Goal: Task Accomplishment & Management: Complete application form

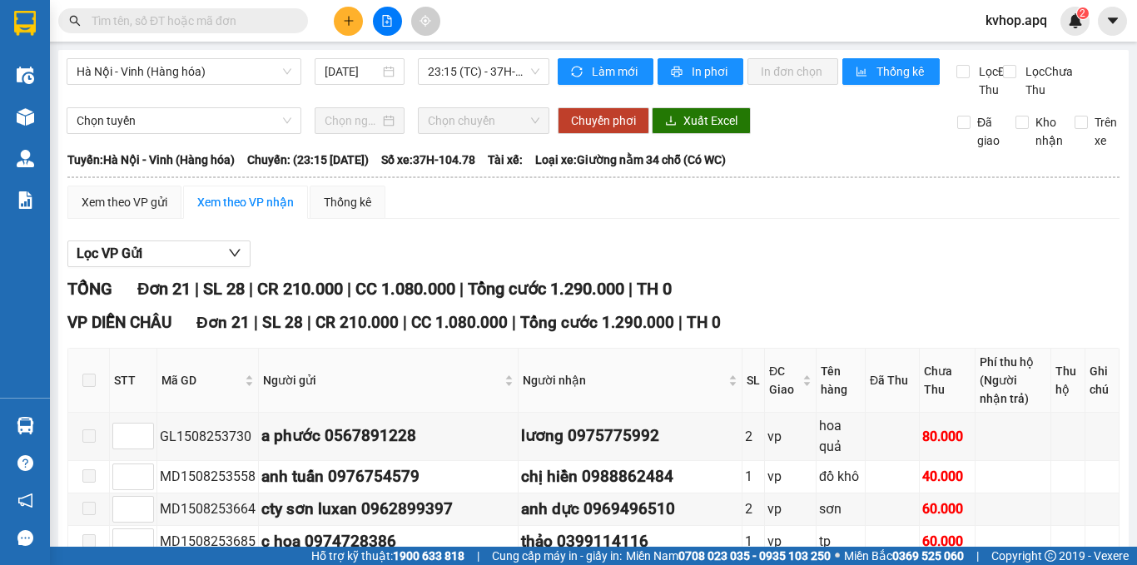
scroll to position [682, 0]
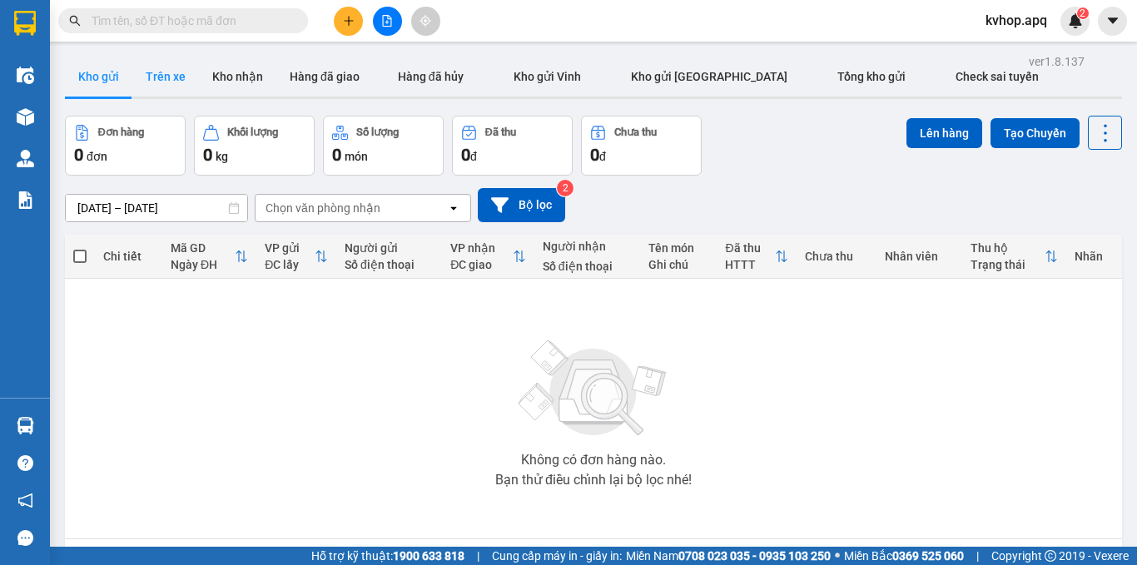
click at [186, 87] on button "Trên xe" at bounding box center [165, 77] width 67 height 40
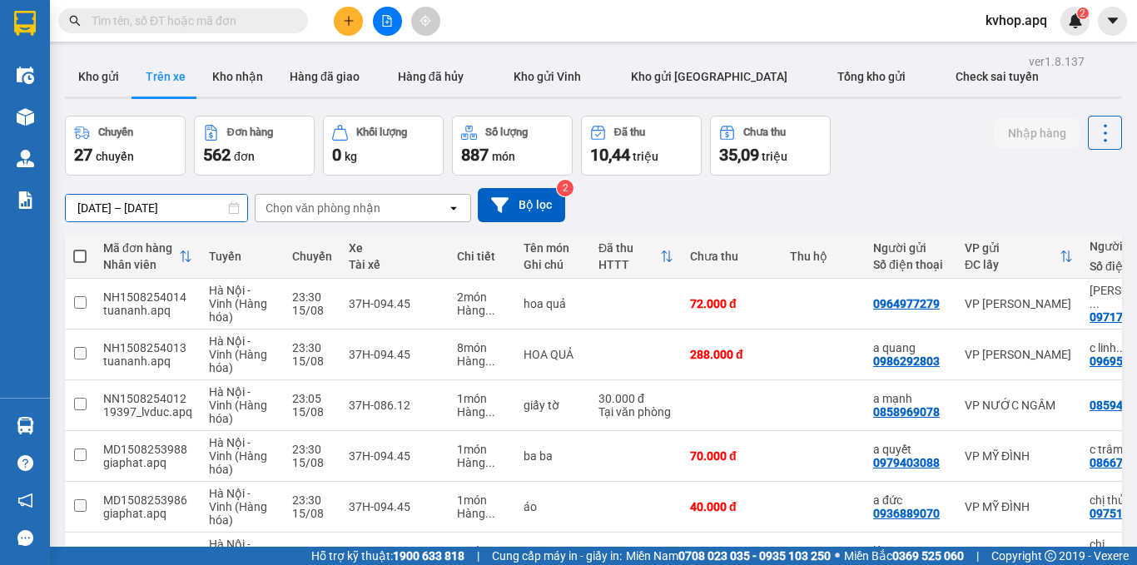
click at [111, 216] on div "ver 1.8.137 Kho gửi Trên xe Kho nhận Hàng đã giao Hàng đã hủy Kho gửi Vinh Kho …" at bounding box center [593, 448] width 1070 height 796
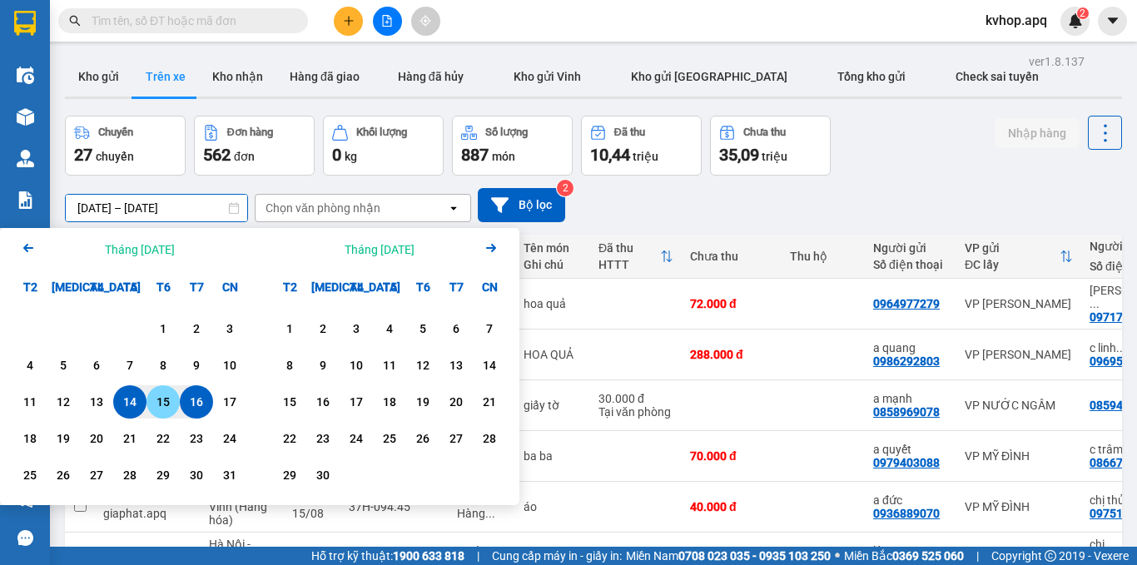
click at [154, 406] on div "15" at bounding box center [162, 402] width 23 height 20
type input "[DATE] – [DATE]"
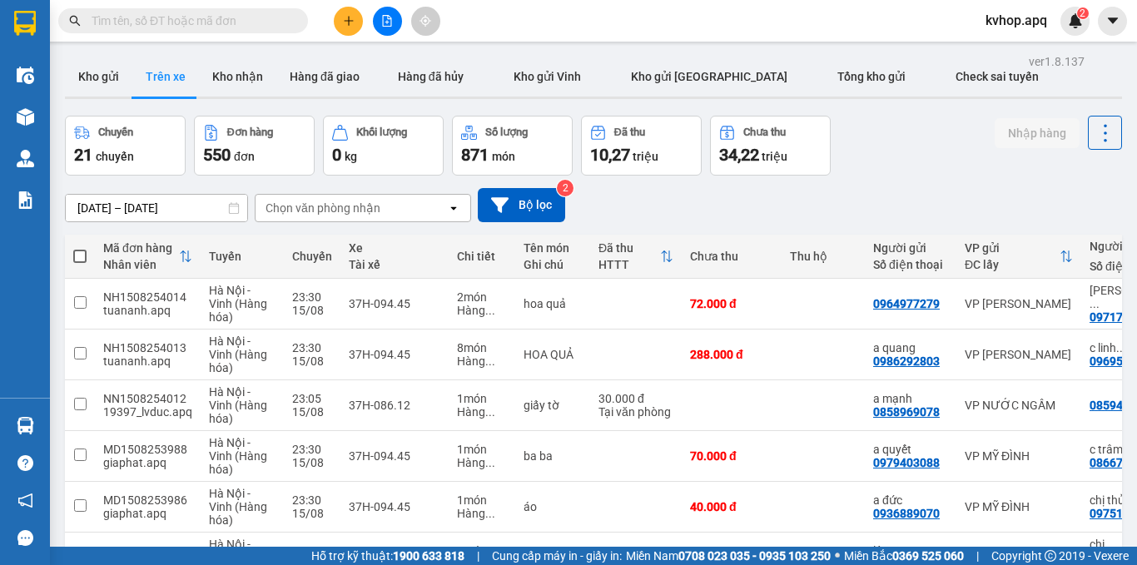
click at [290, 208] on div "Chọn văn phòng nhận" at bounding box center [322, 208] width 115 height 17
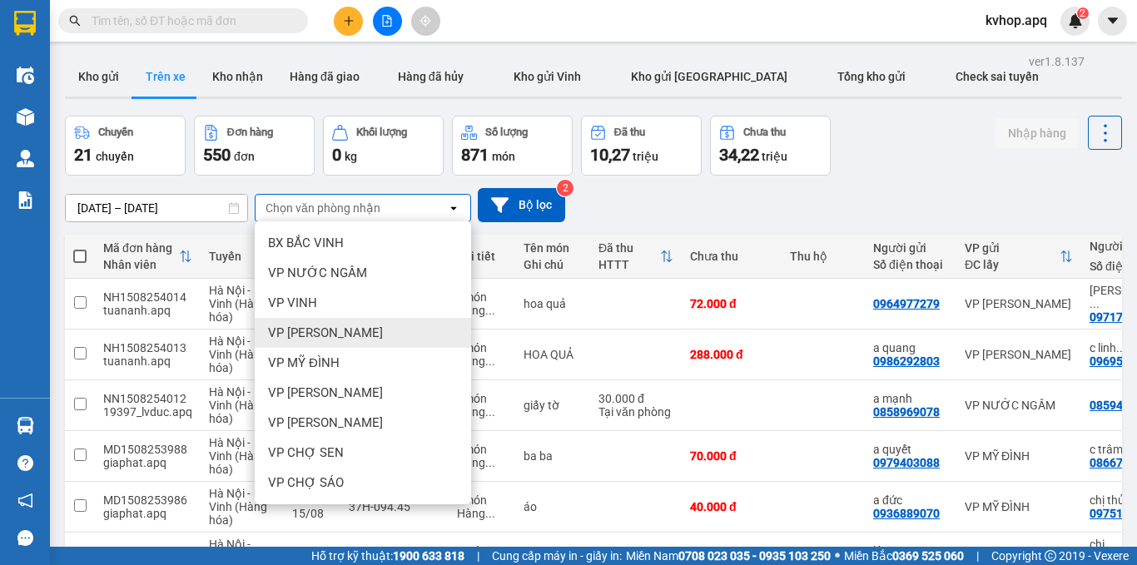
scroll to position [166, 0]
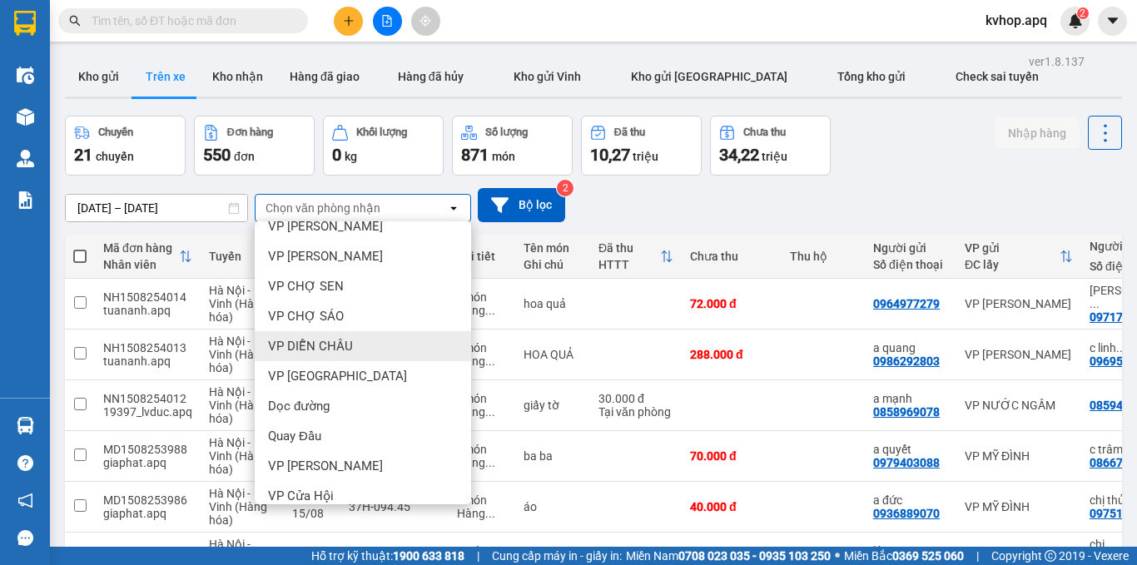
click at [322, 349] on span "VP DIỄN CHÂU" at bounding box center [310, 346] width 85 height 17
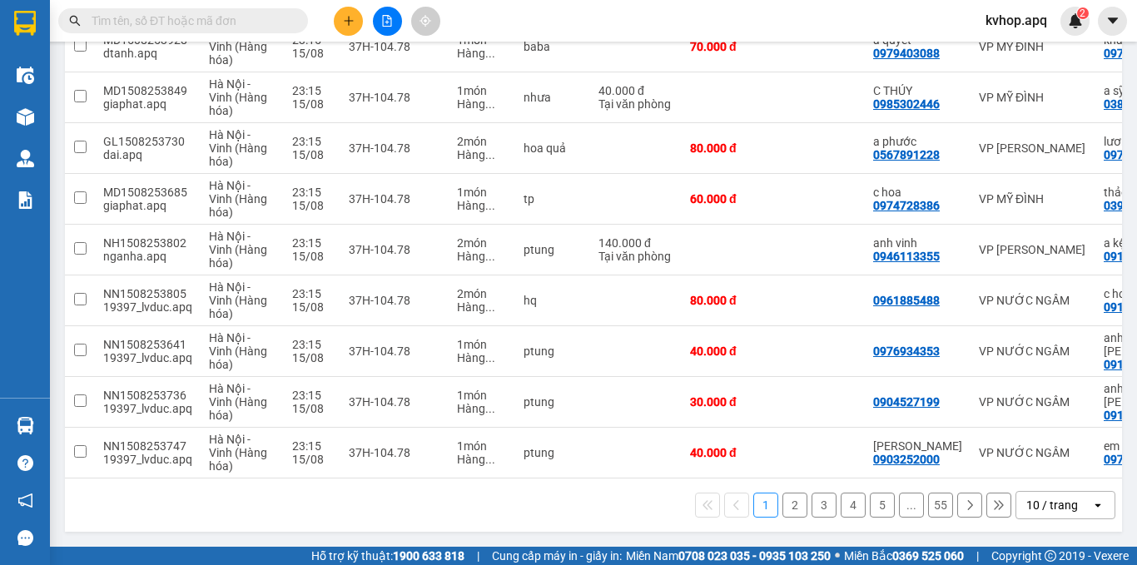
scroll to position [0, 62]
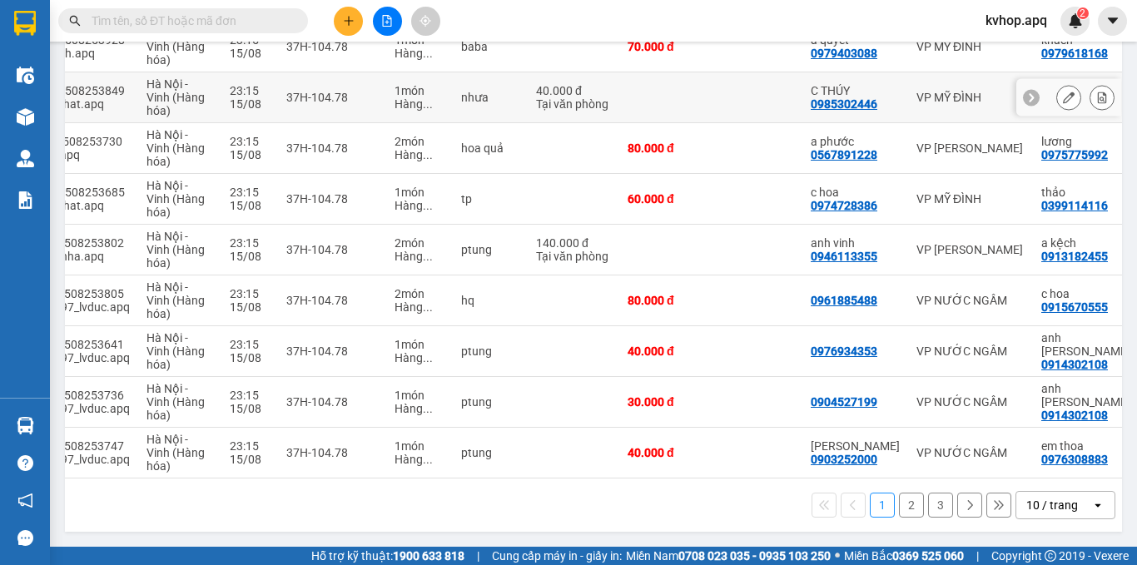
click at [1062, 92] on icon at bounding box center [1068, 98] width 12 height 12
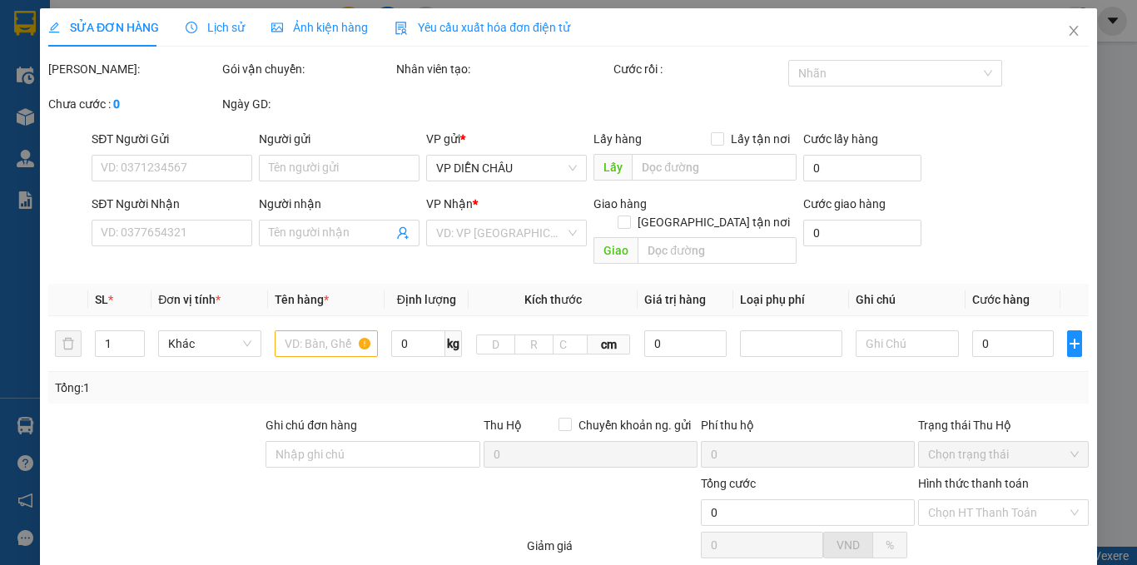
type input "0985302446"
type input "C THÚY"
type input "0389959995"
type input "a sỹ"
checkbox input "true"
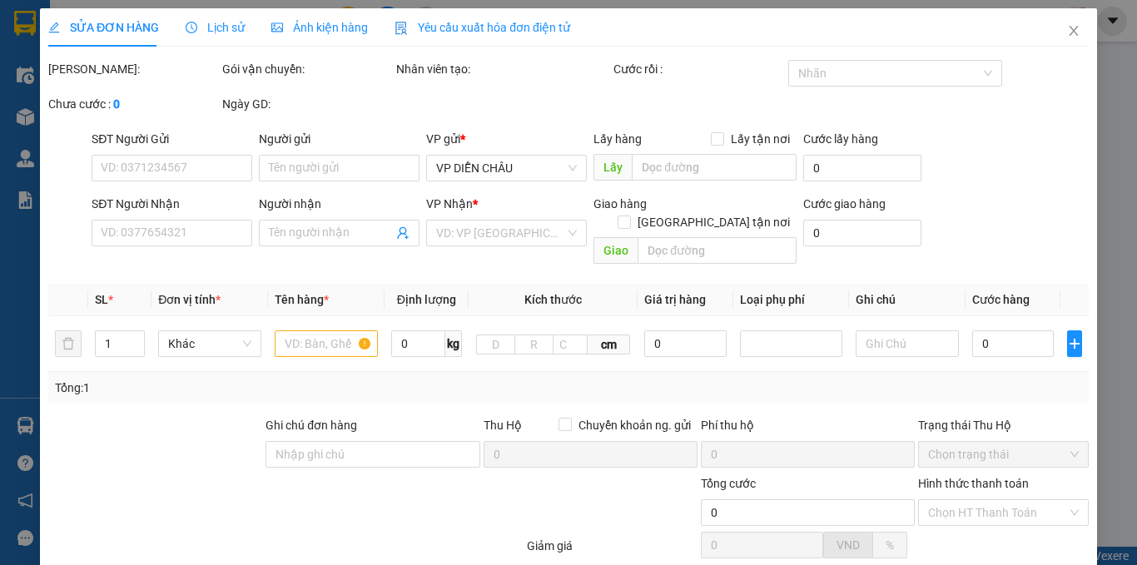
type input "vp"
type input "40.000"
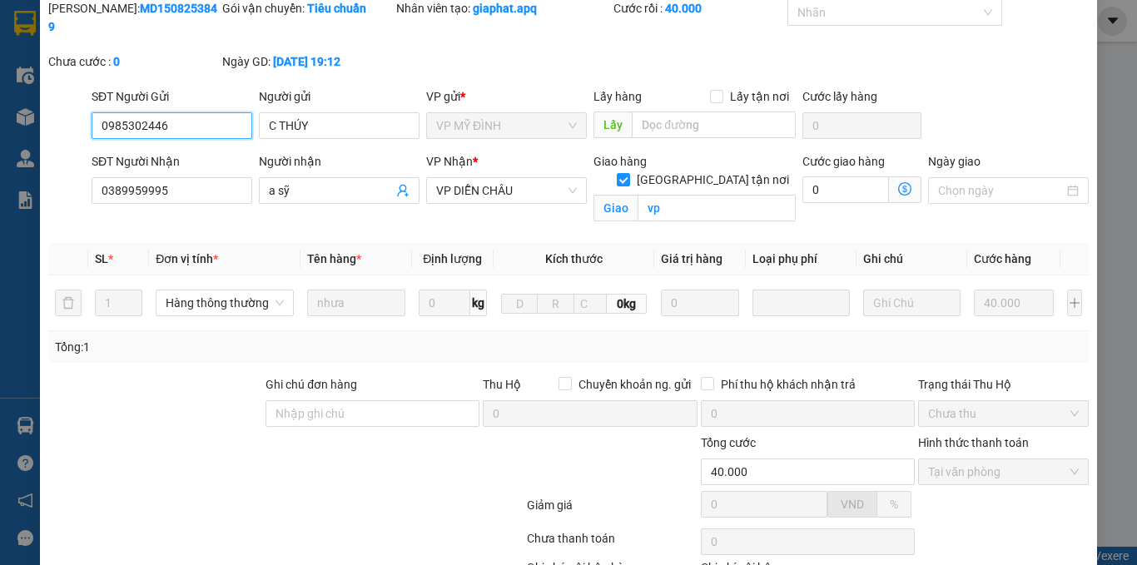
scroll to position [181, 0]
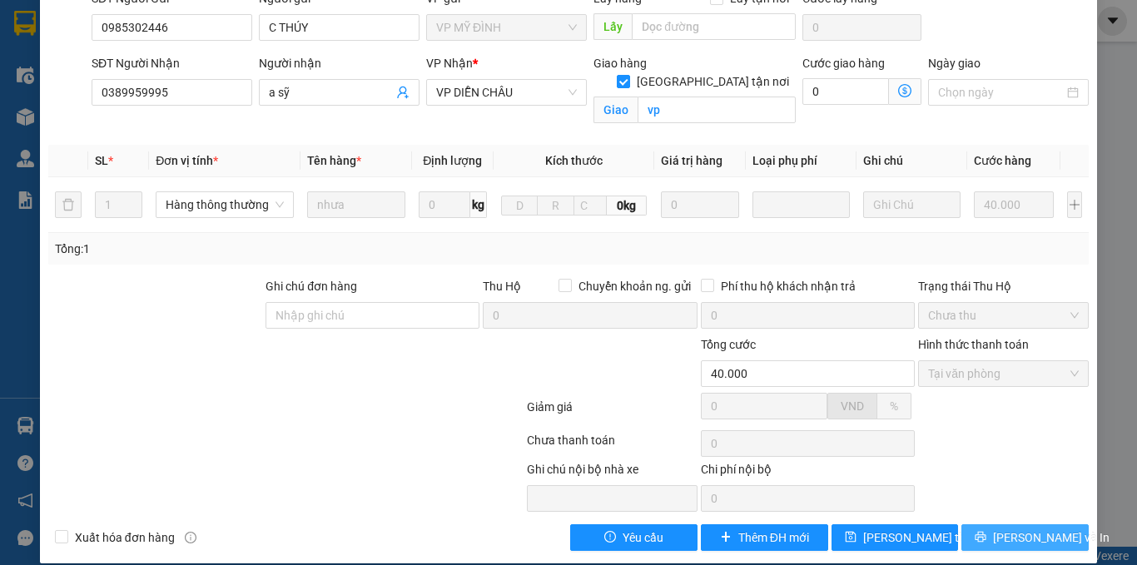
click at [986, 531] on icon "printer" at bounding box center [980, 537] width 12 height 12
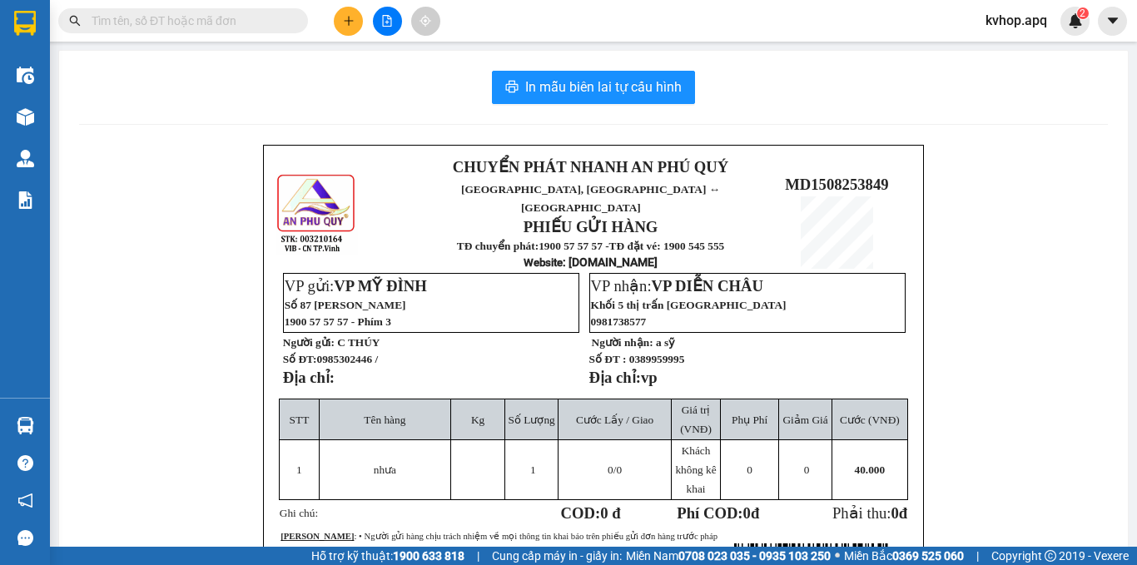
scroll to position [83, 0]
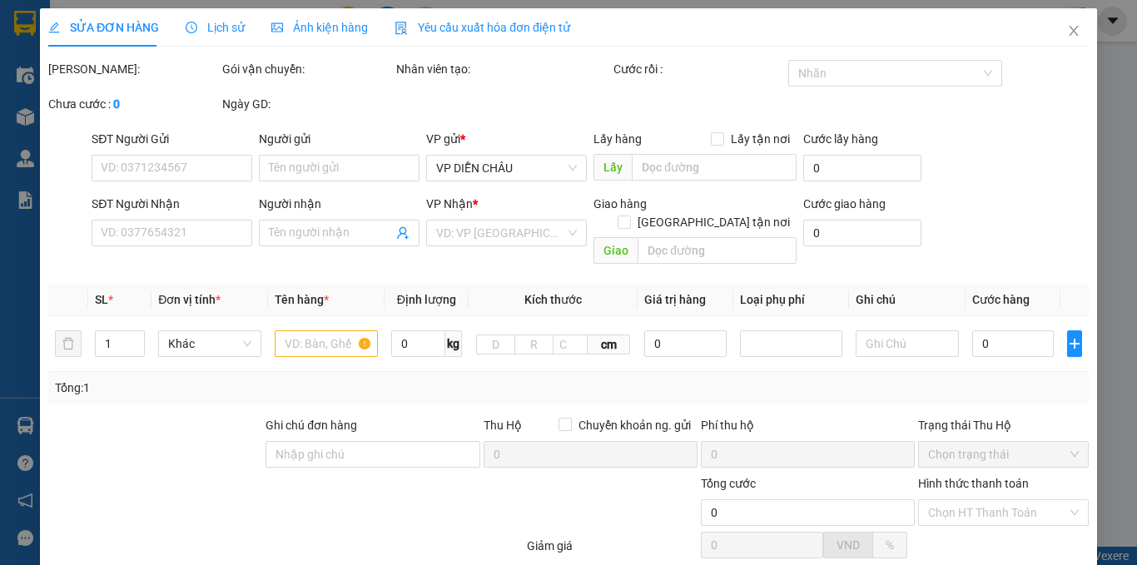
type input "0985302446"
type input "C THÚY"
type input "0389959995"
type input "a sỹ"
checkbox input "true"
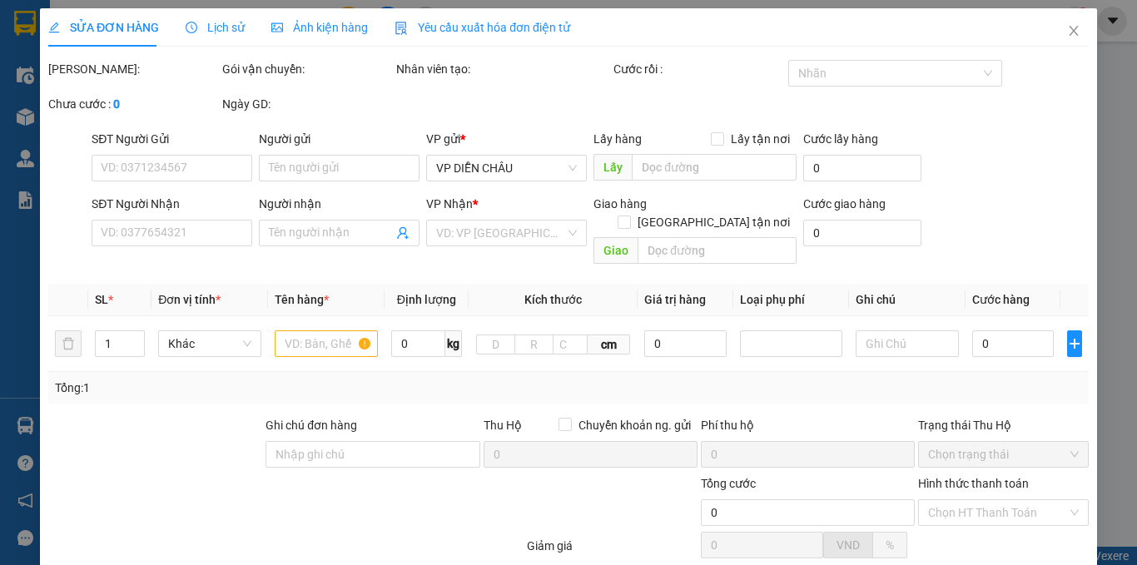
type input "vp"
type input "40.000"
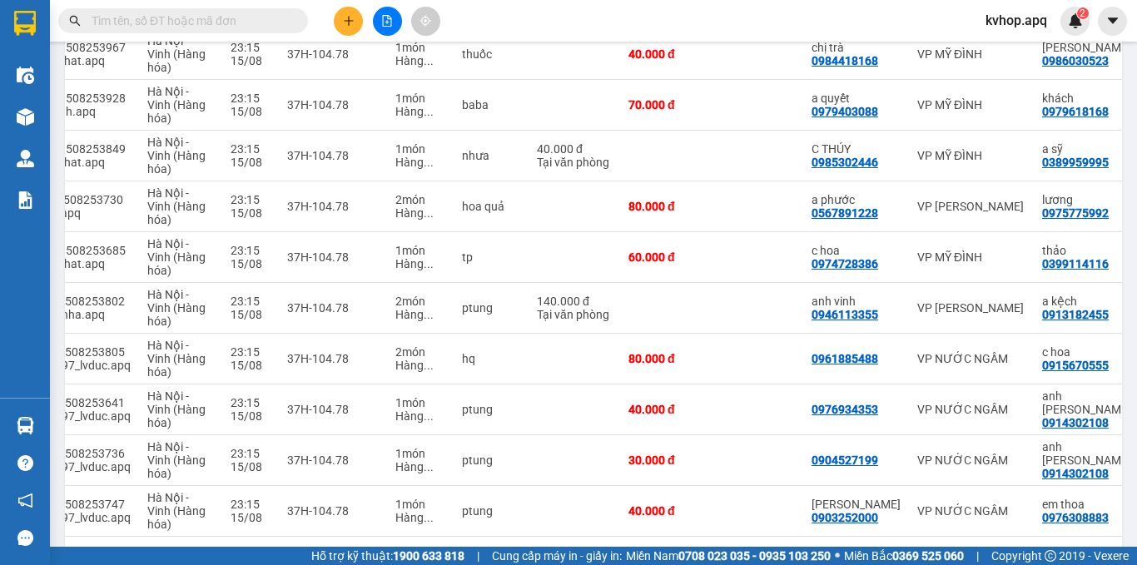
scroll to position [0, 72]
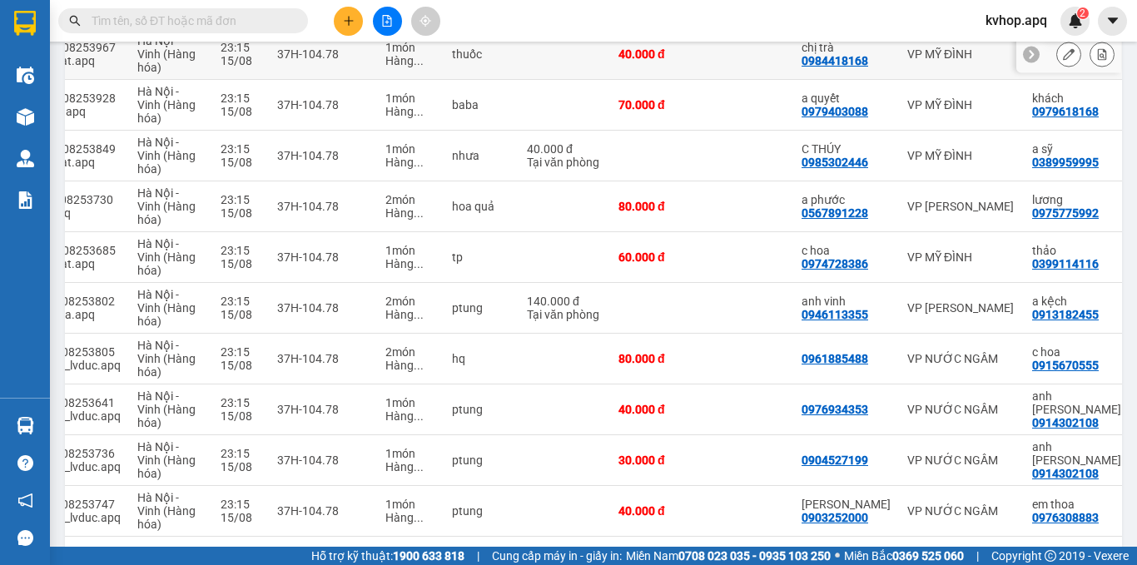
click at [1062, 65] on div at bounding box center [1068, 54] width 25 height 25
click at [1062, 59] on icon at bounding box center [1068, 54] width 12 height 12
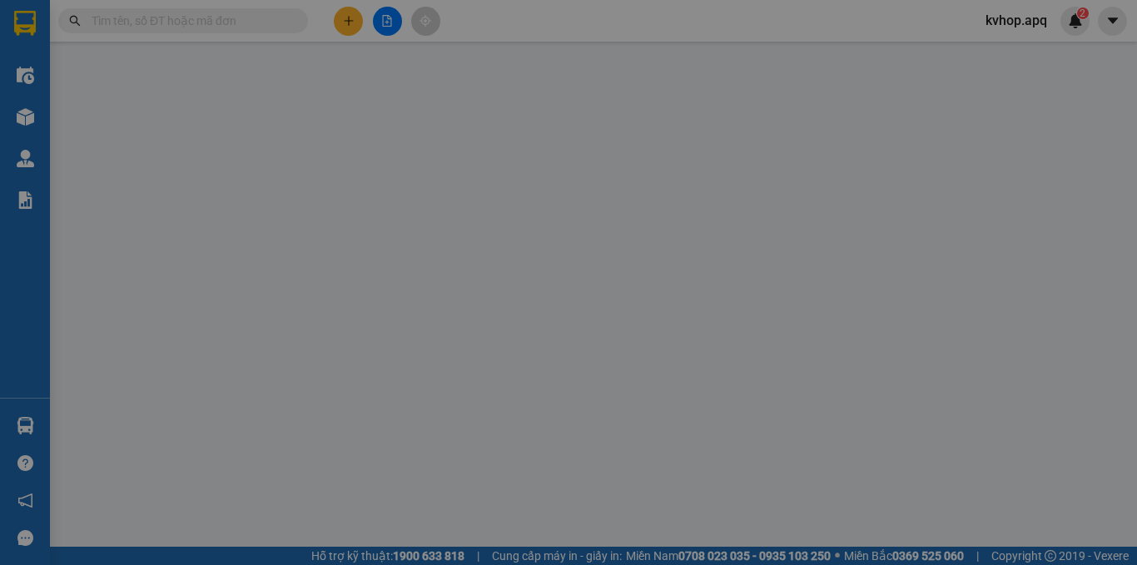
type input "0984418168"
type input "chị trà"
type input "0986030523"
type input "[PERSON_NAME]"
checkbox input "true"
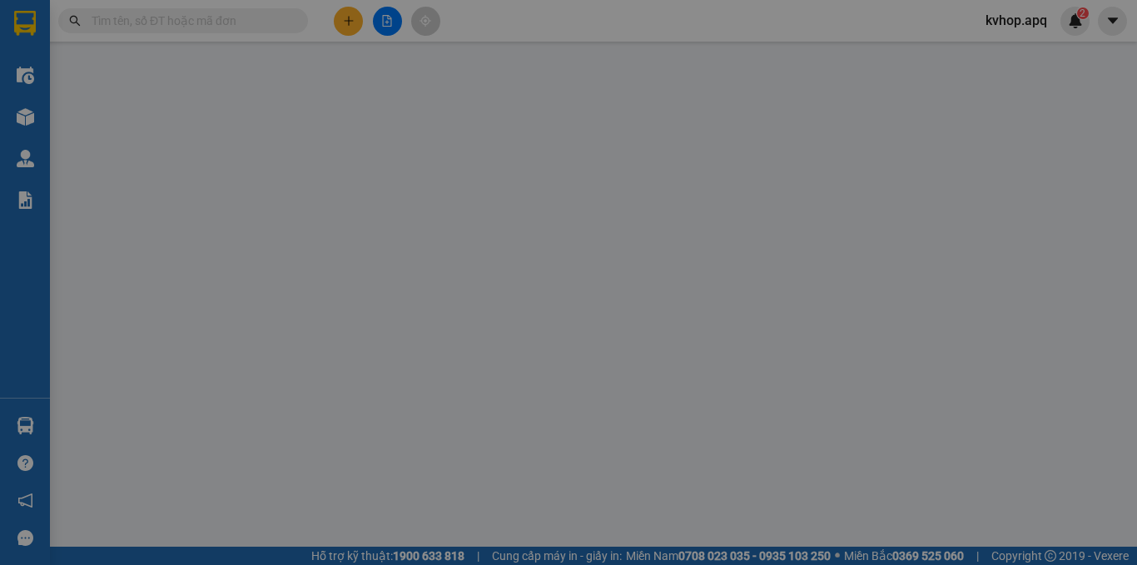
type input "vp"
type input "40.000"
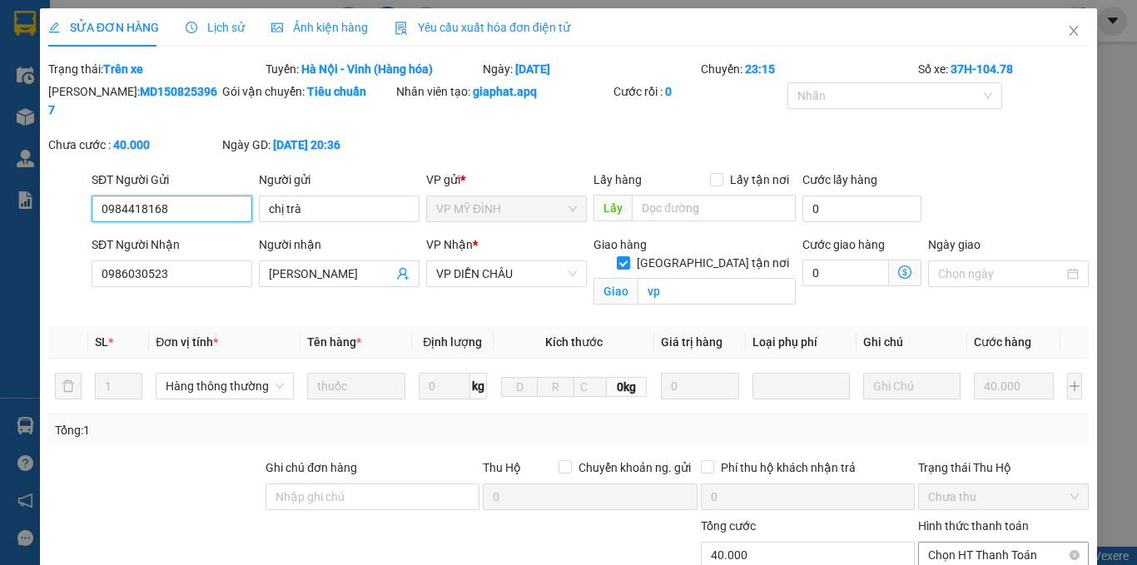
scroll to position [166, 0]
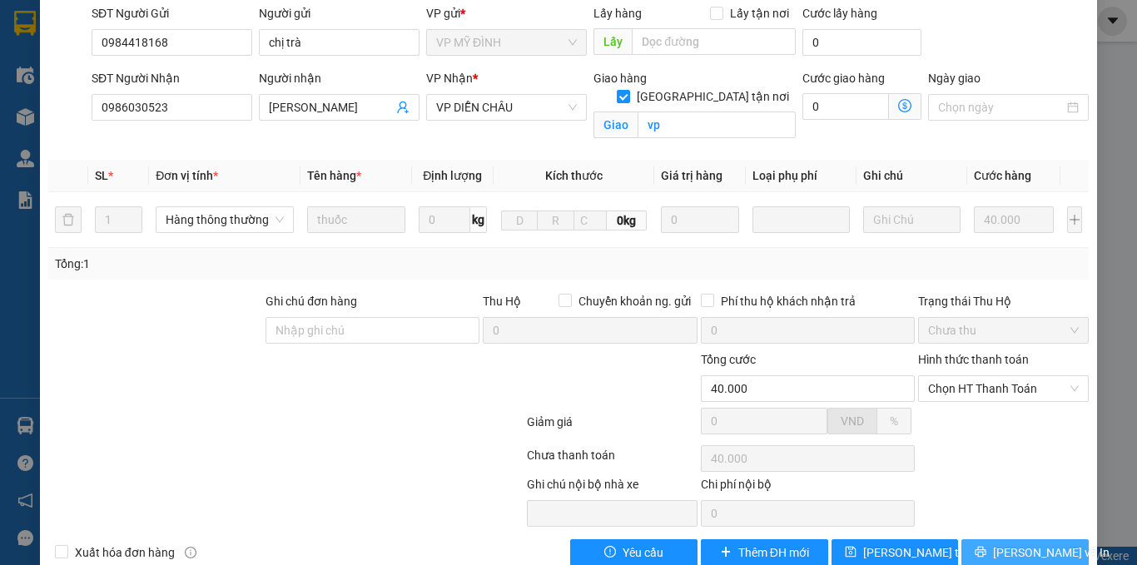
click at [997, 539] on button "[PERSON_NAME] và In" at bounding box center [1024, 552] width 127 height 27
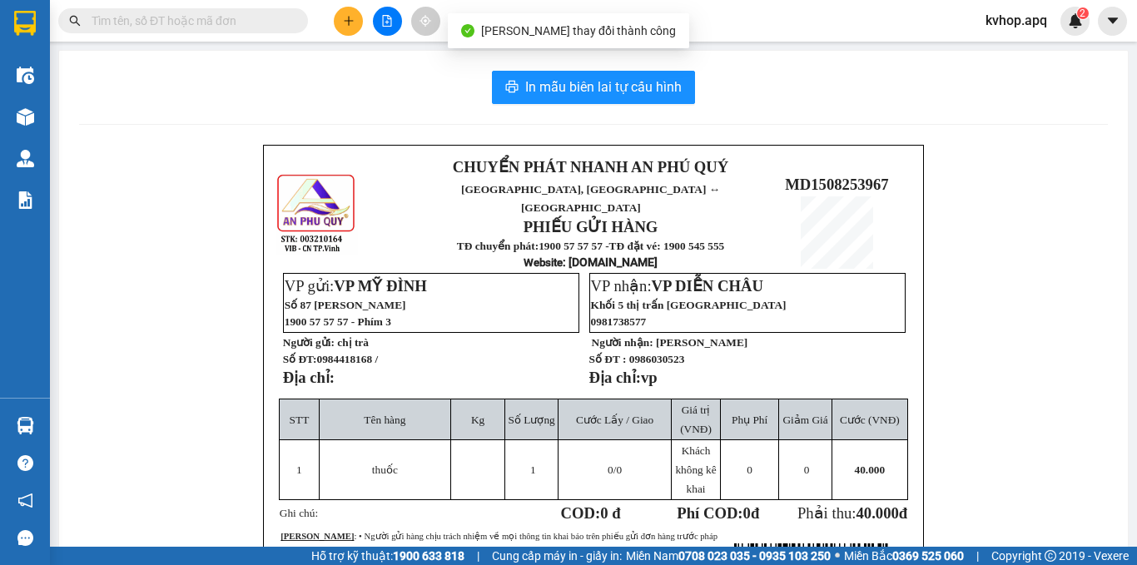
scroll to position [83, 0]
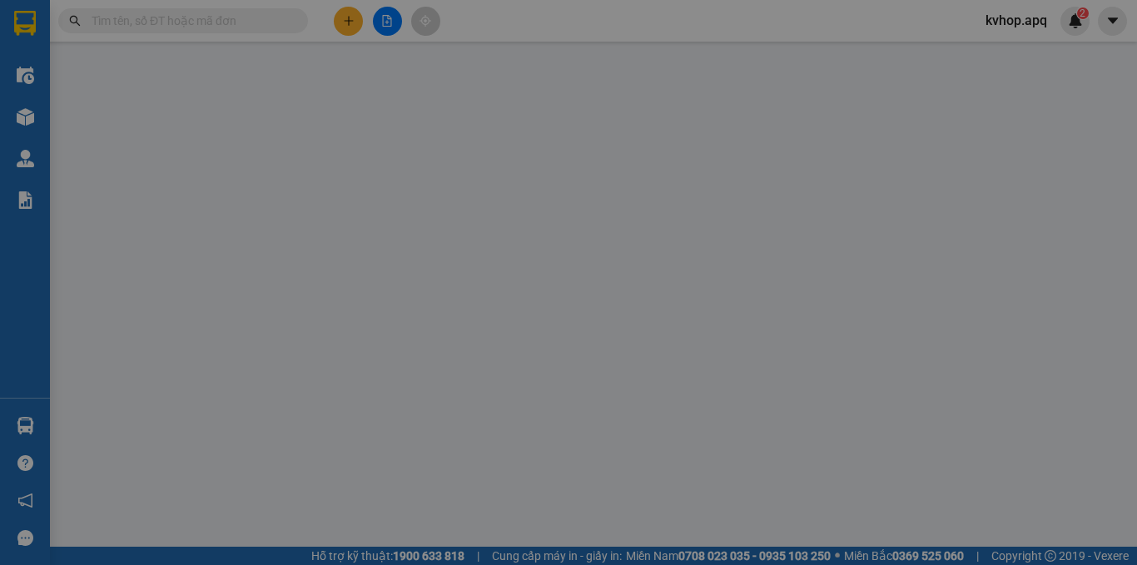
type input "0984418168"
type input "chị trà"
type input "0986030523"
type input "[PERSON_NAME]"
checkbox input "true"
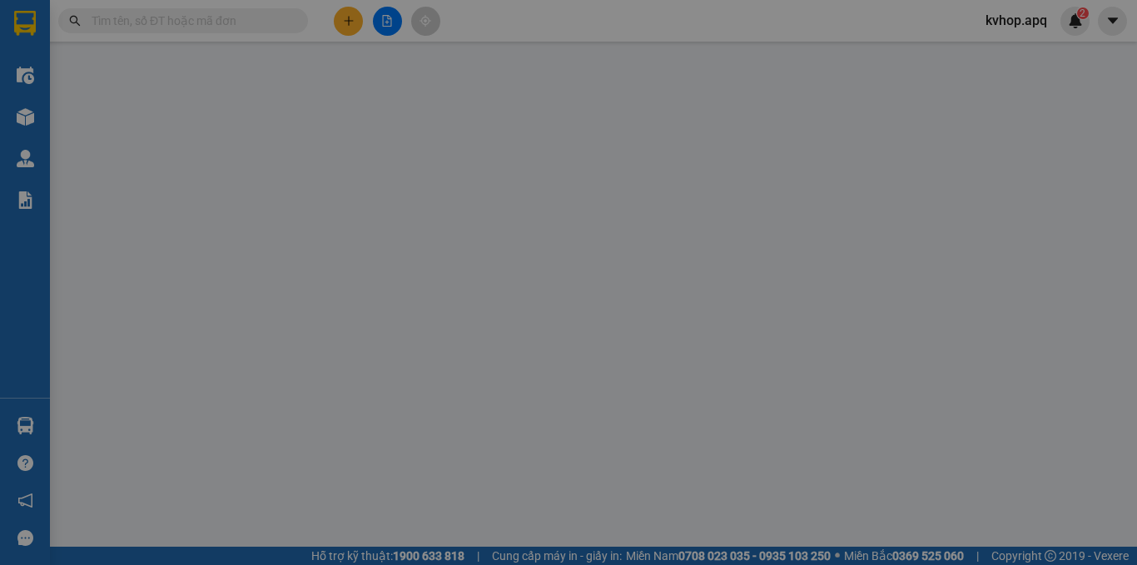
type input "vp"
type input "40.000"
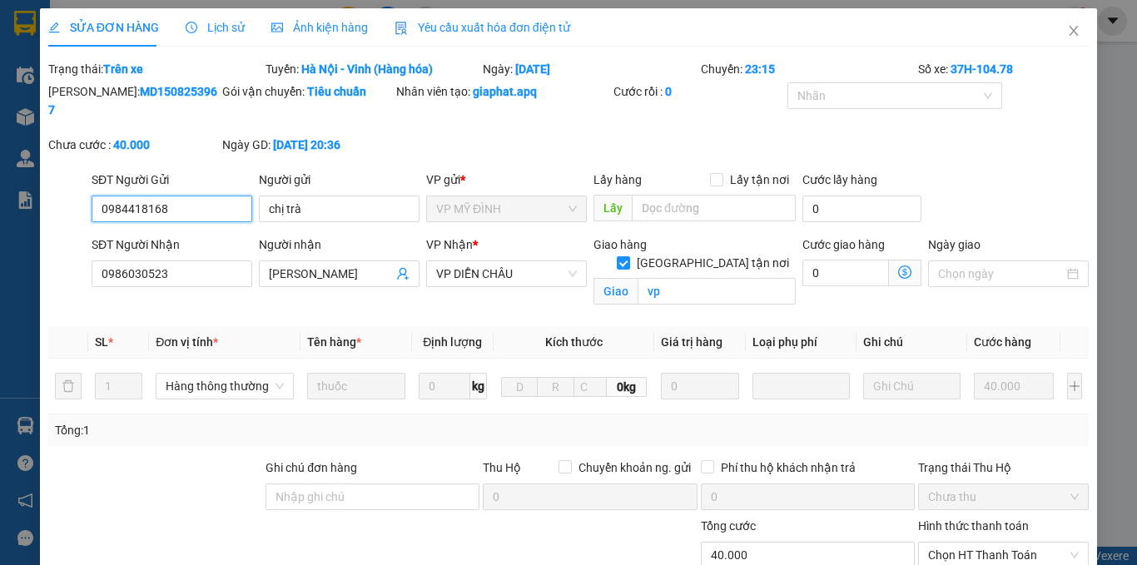
scroll to position [83, 0]
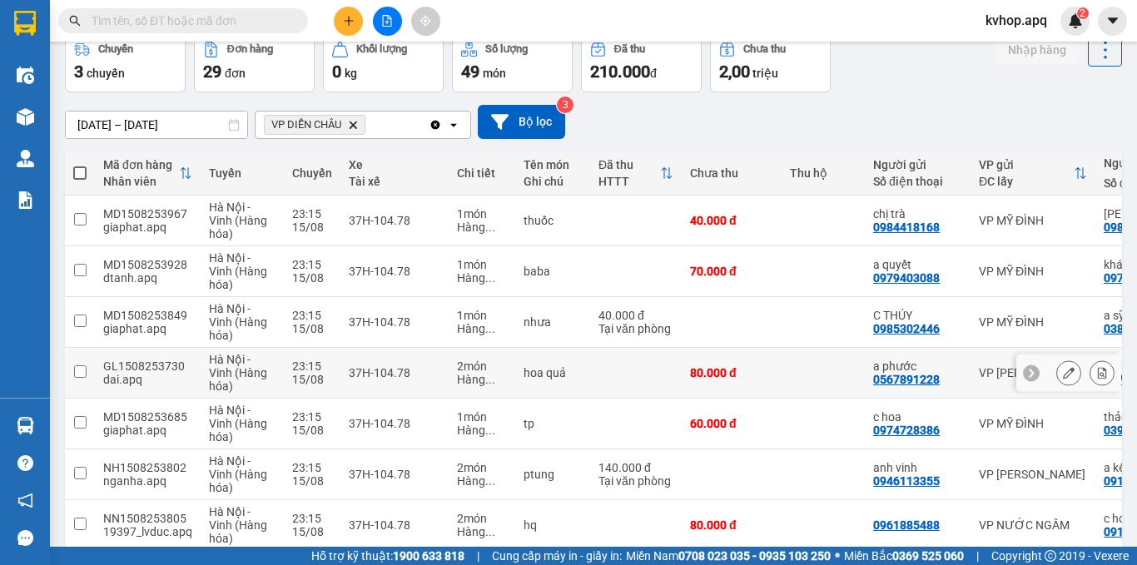
scroll to position [166, 0]
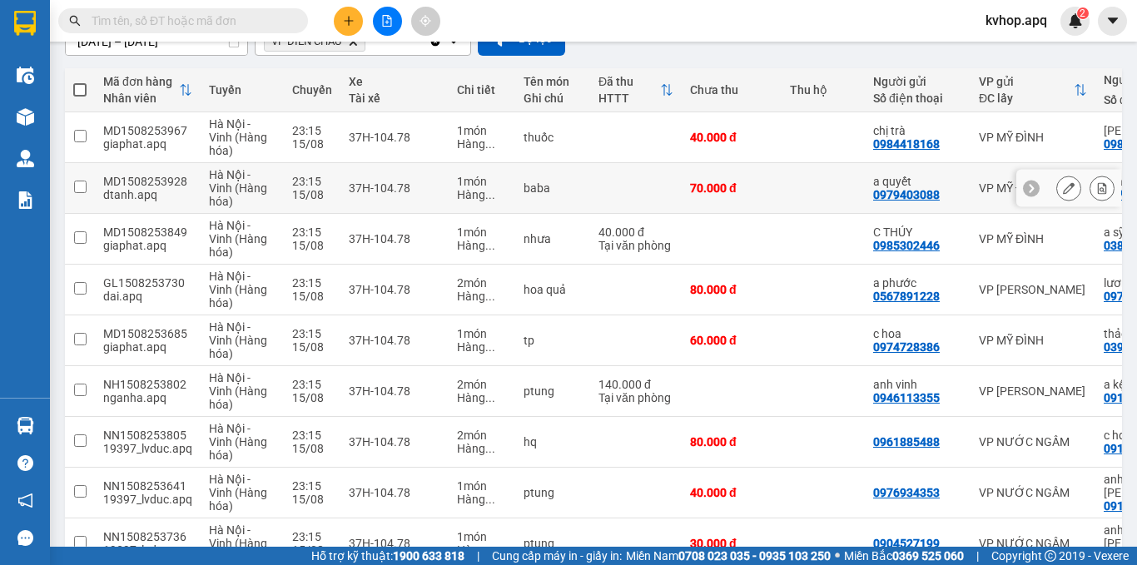
click at [1057, 186] on button at bounding box center [1068, 188] width 23 height 29
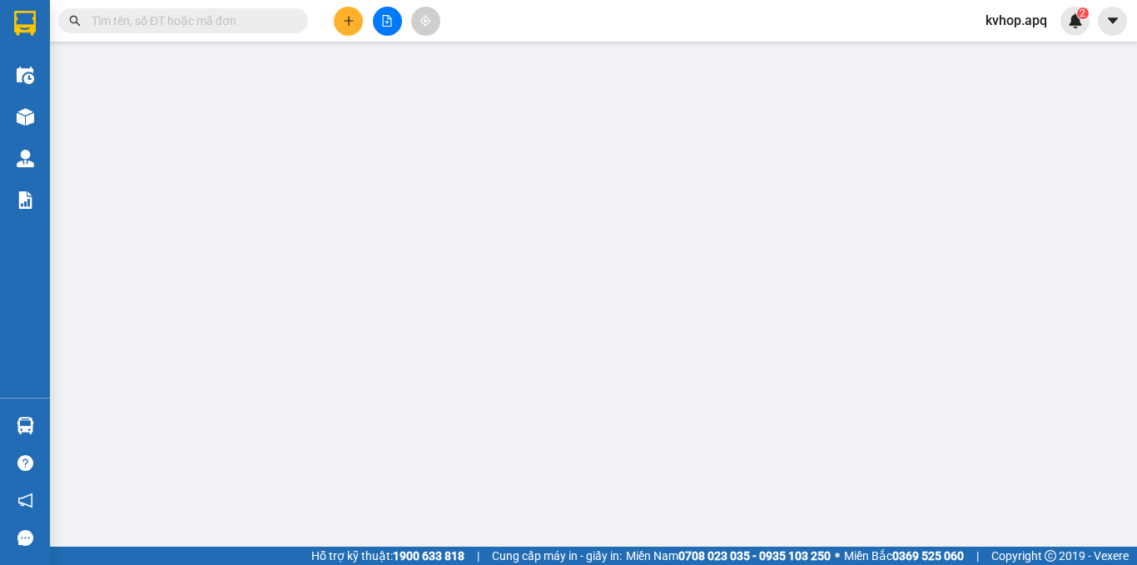
type input "0979403088"
type input "a quyết"
type input "0979618168"
type input "khách"
checkbox input "true"
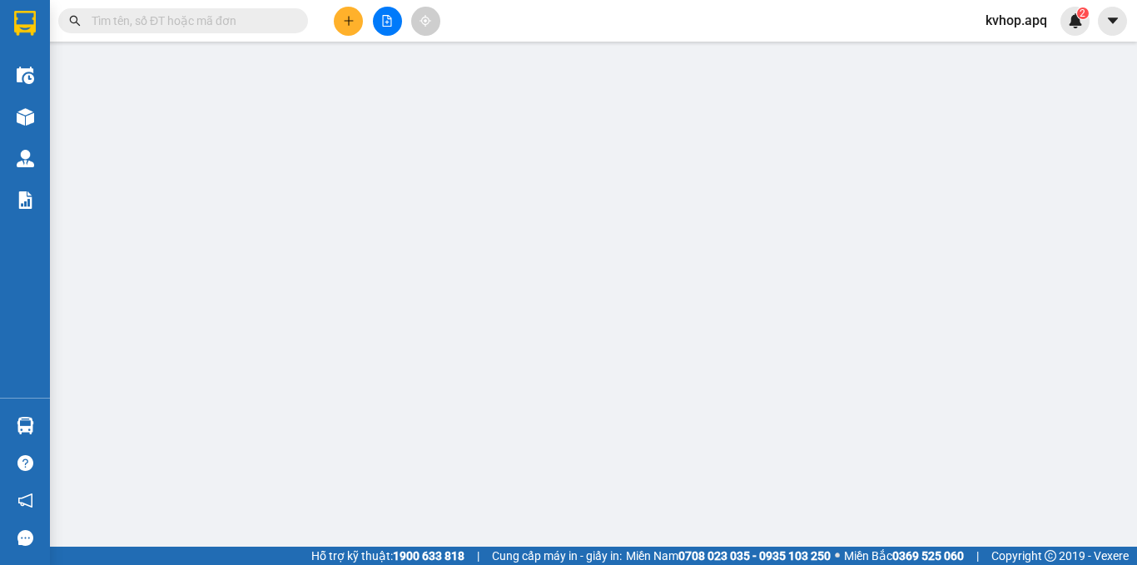
type input "vp"
type input "70.000"
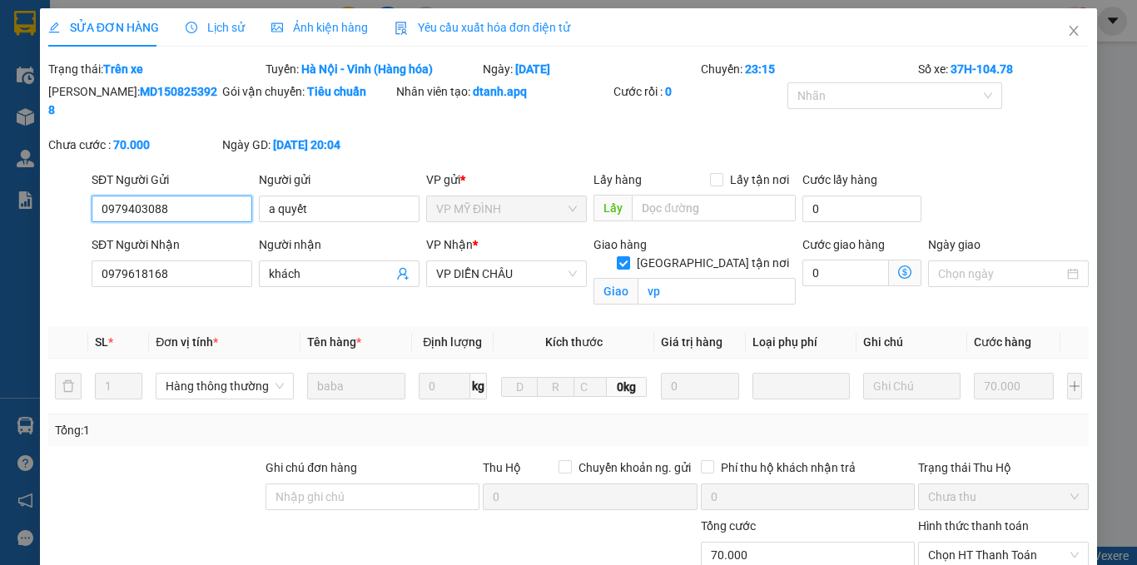
scroll to position [166, 0]
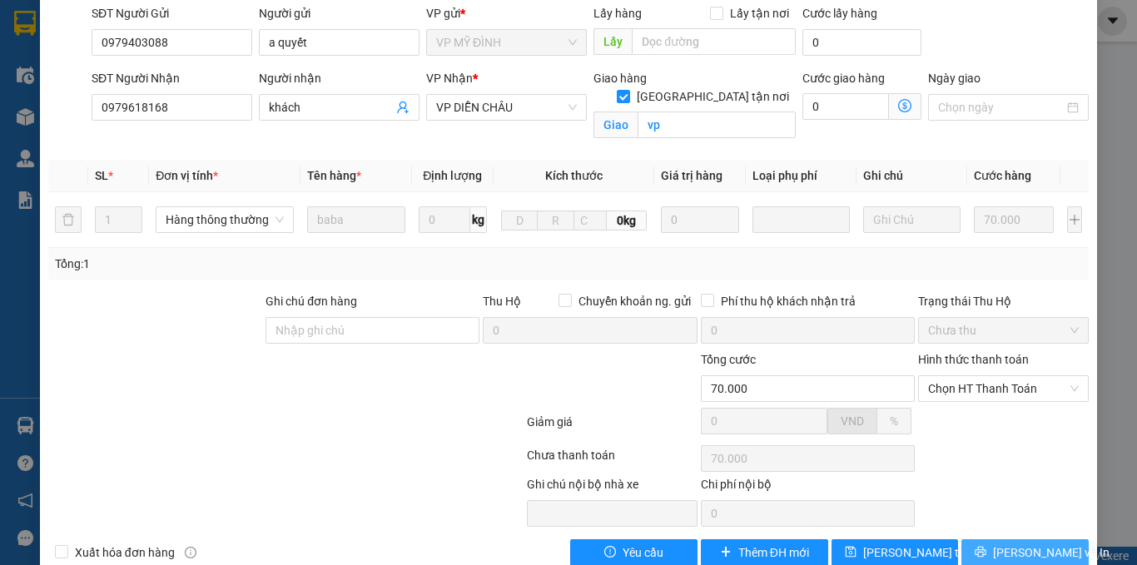
click at [1000, 543] on span "[PERSON_NAME] và In" at bounding box center [1051, 552] width 116 height 18
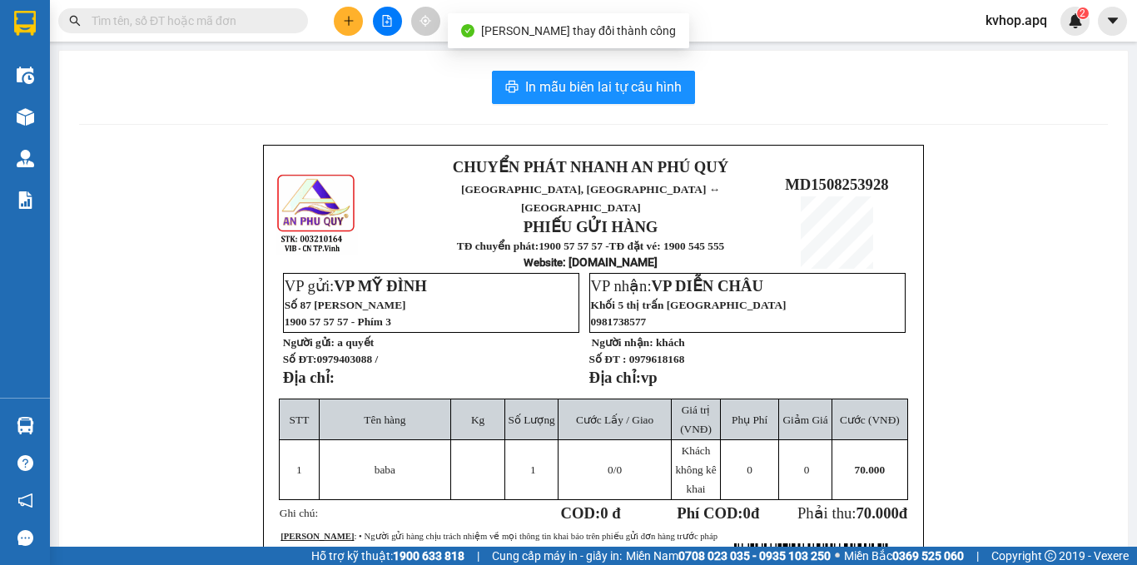
scroll to position [83, 0]
